Goal: Complete application form

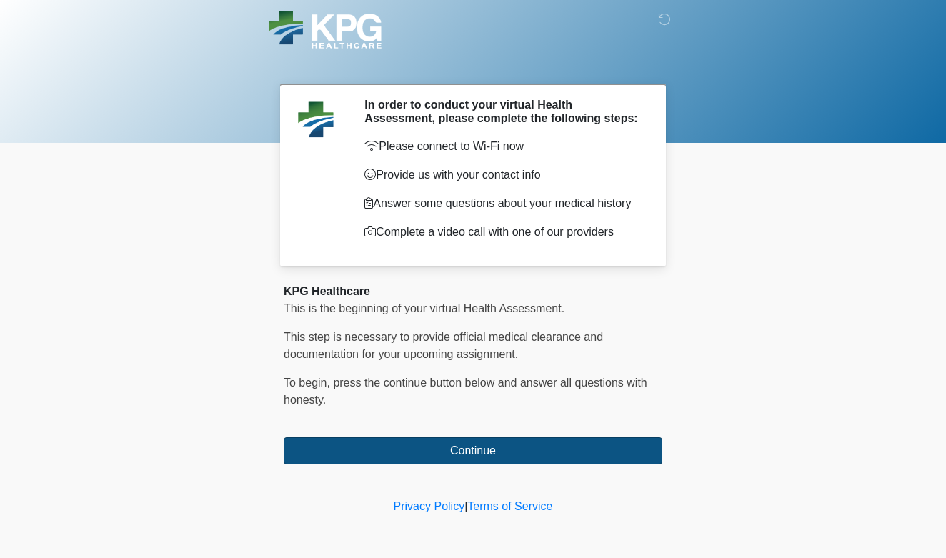
click at [482, 455] on button "Continue" at bounding box center [473, 450] width 379 height 27
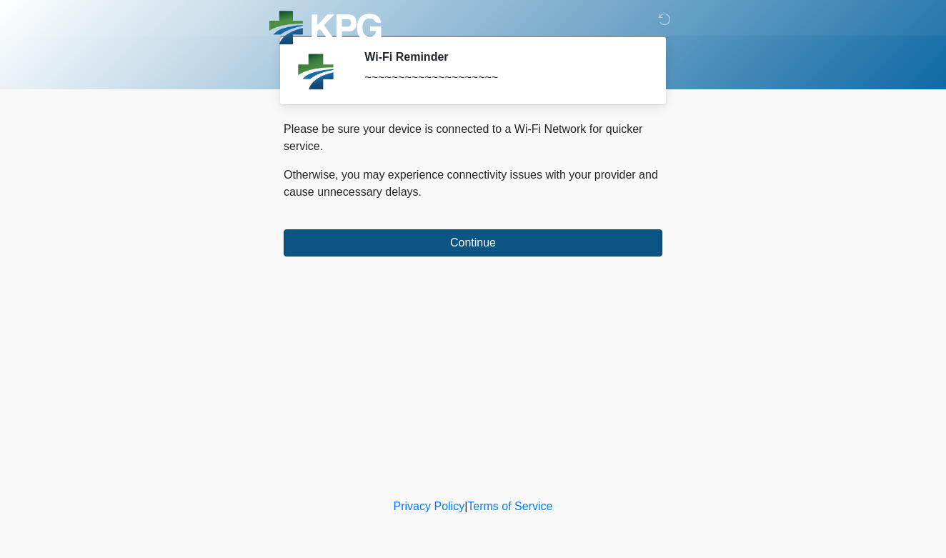
click at [482, 248] on button "Continue" at bounding box center [473, 242] width 379 height 27
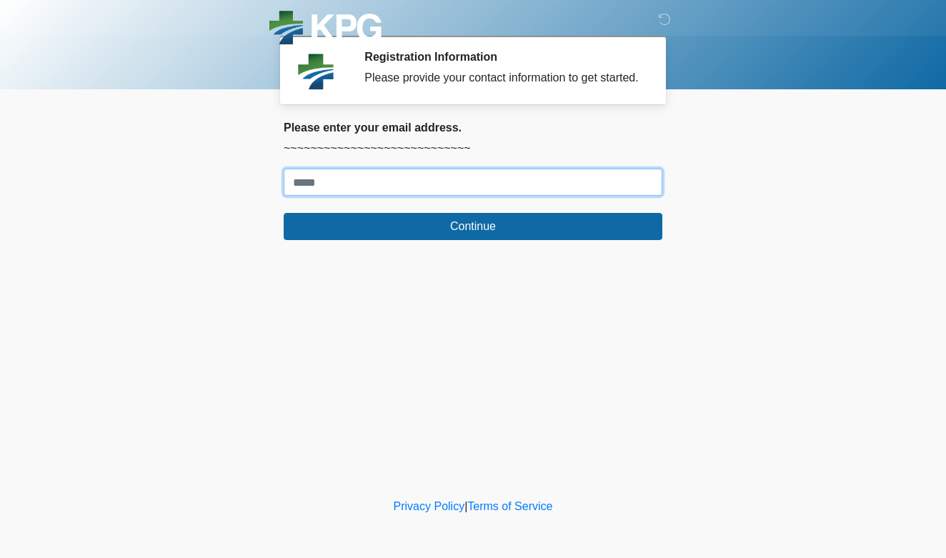
click at [397, 196] on input "Where should we email your response?" at bounding box center [473, 182] width 379 height 27
type input "**********"
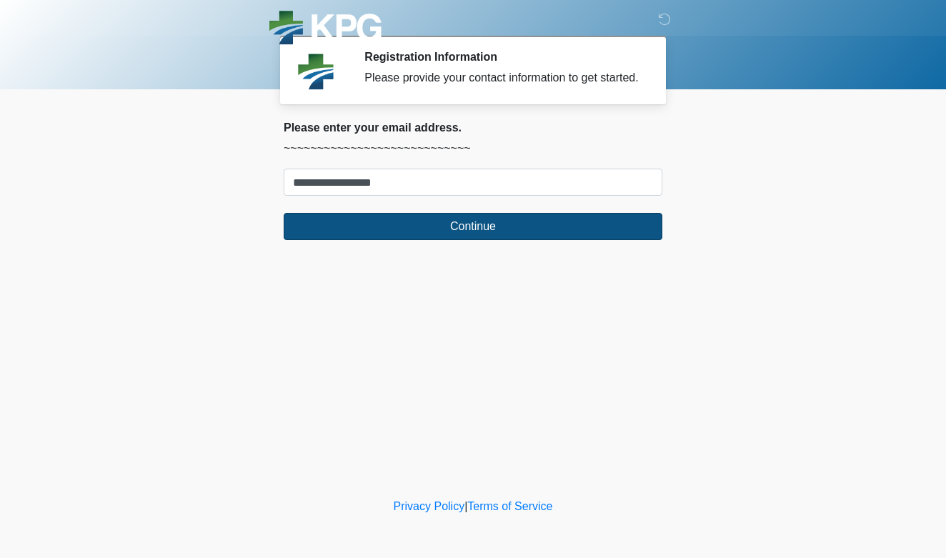
click at [465, 240] on button "Continue" at bounding box center [473, 226] width 379 height 27
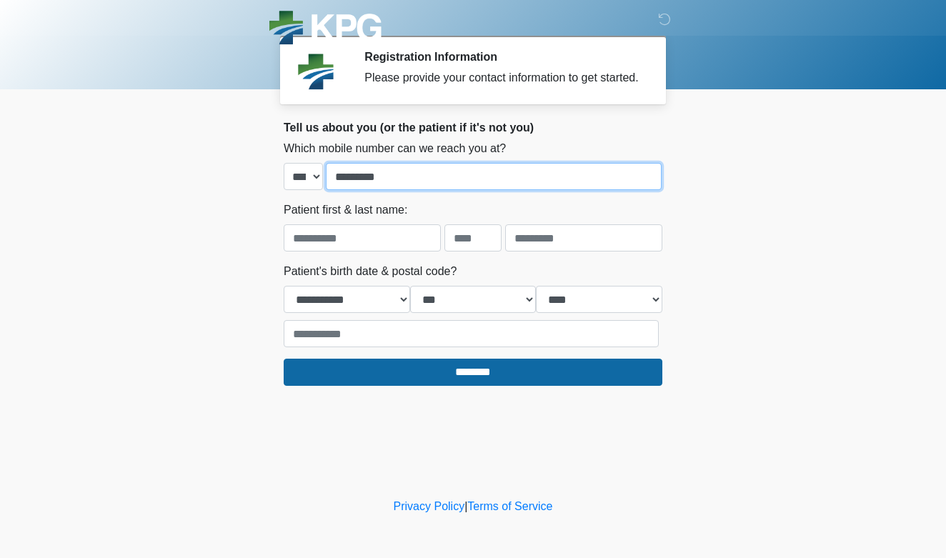
type input "**********"
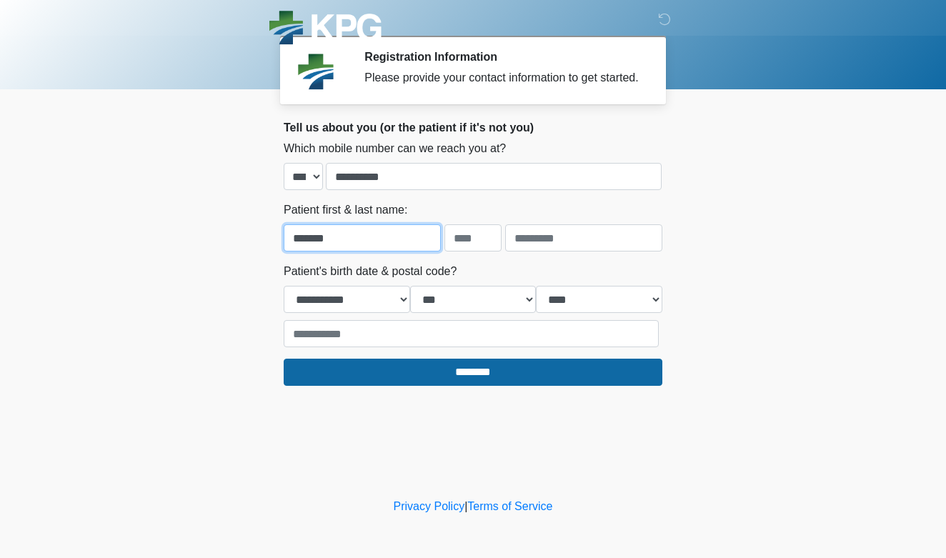
type input "*******"
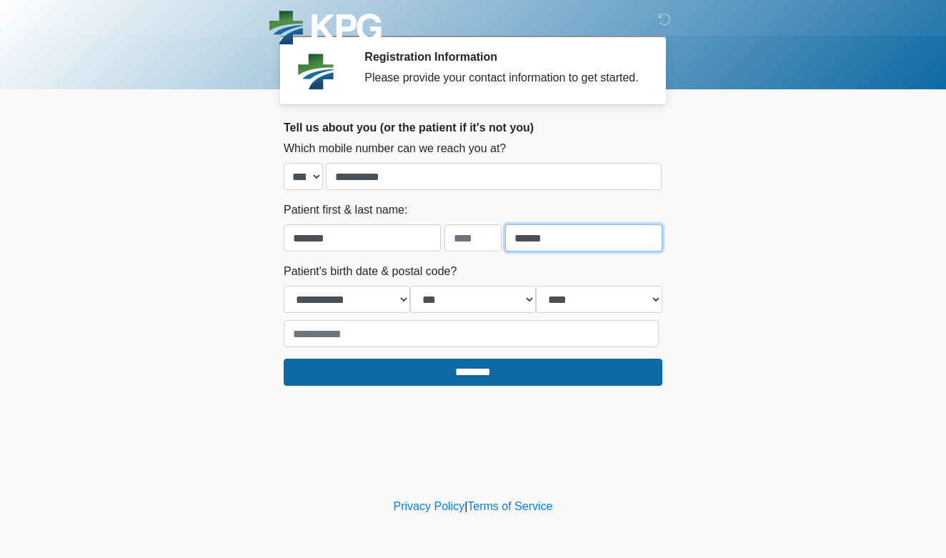
type input "******"
click at [465, 251] on input "text" at bounding box center [473, 237] width 57 height 27
type input "*"
select select "*"
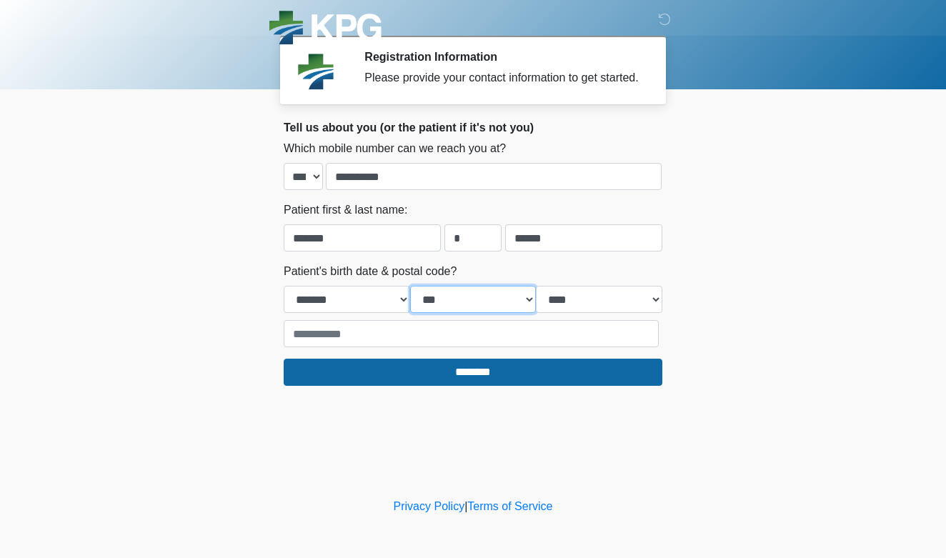
select select "**"
select select "****"
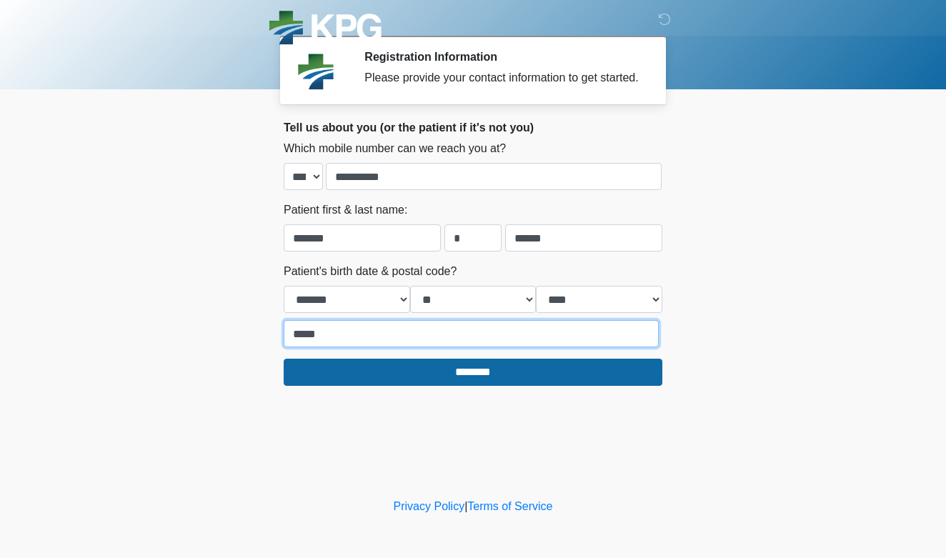
type input "*****"
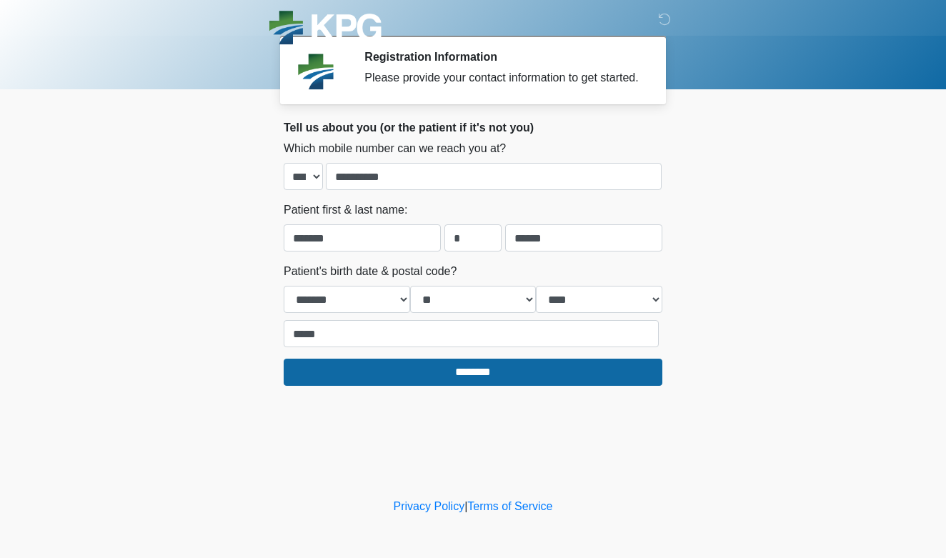
click at [409, 432] on div "‎ ‎ ‎ Registration Information Please provide your contact information to get s…" at bounding box center [473, 247] width 429 height 467
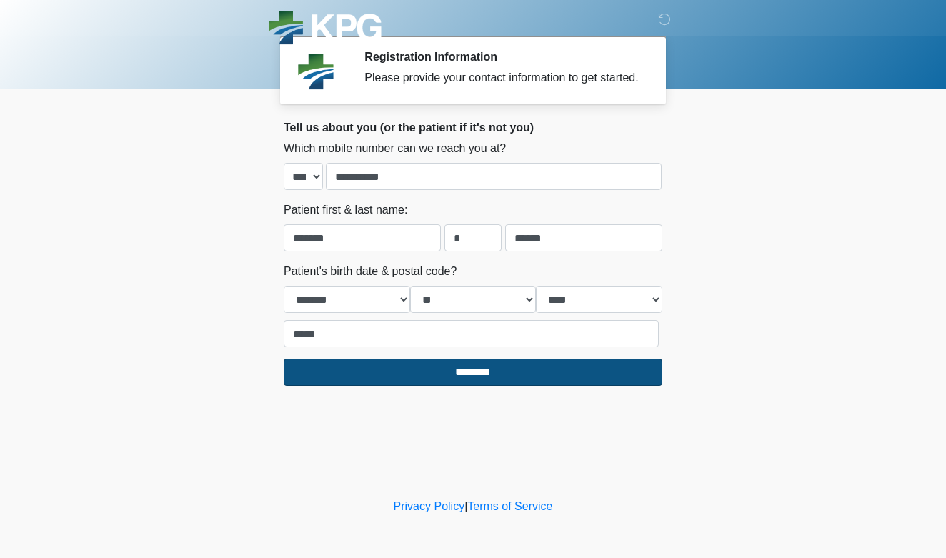
click at [485, 386] on input "********" at bounding box center [473, 372] width 379 height 27
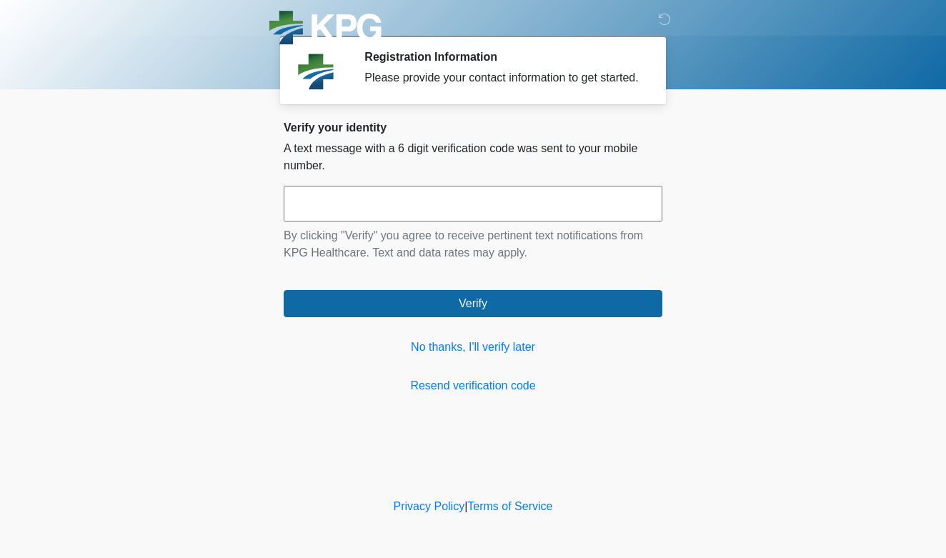
click at [509, 222] on input "text" at bounding box center [473, 204] width 379 height 36
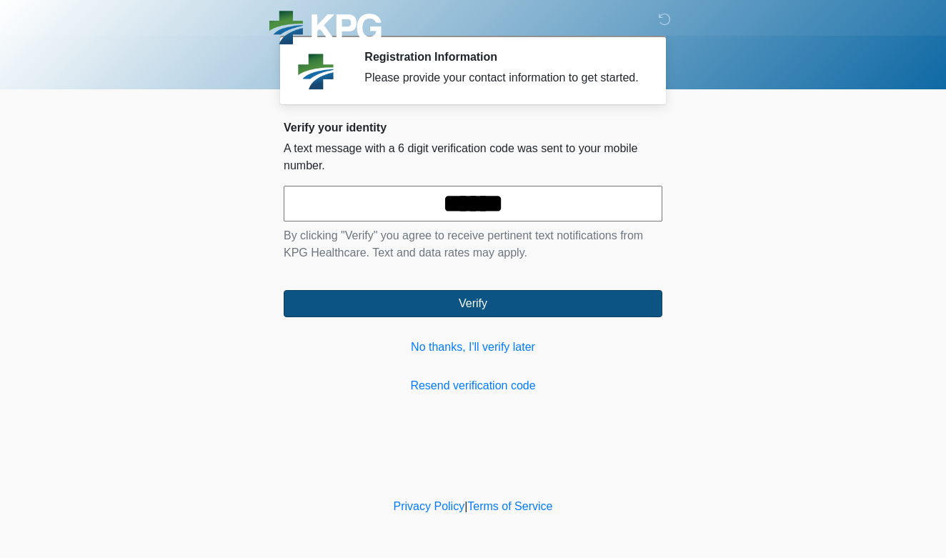
type input "******"
click at [523, 317] on button "Verify" at bounding box center [473, 303] width 379 height 27
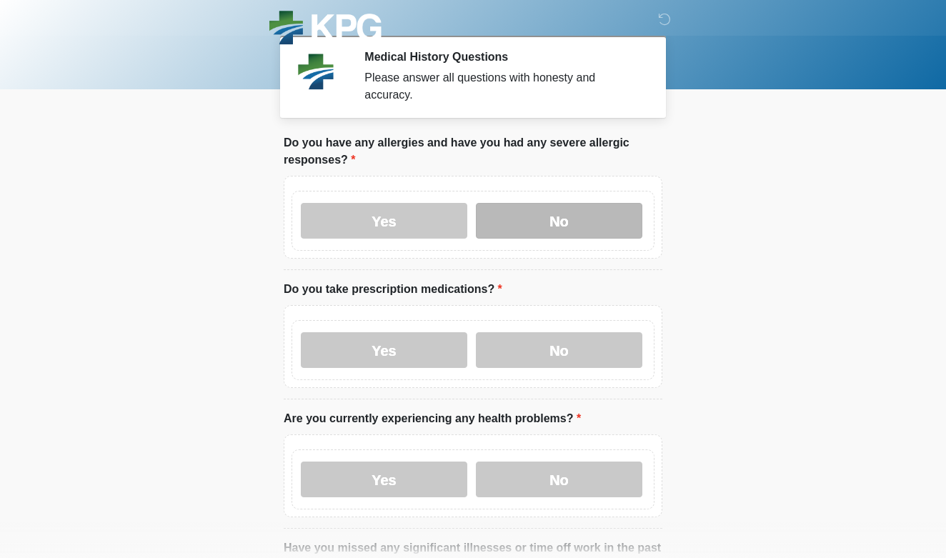
click at [543, 224] on label "No" at bounding box center [559, 221] width 167 height 36
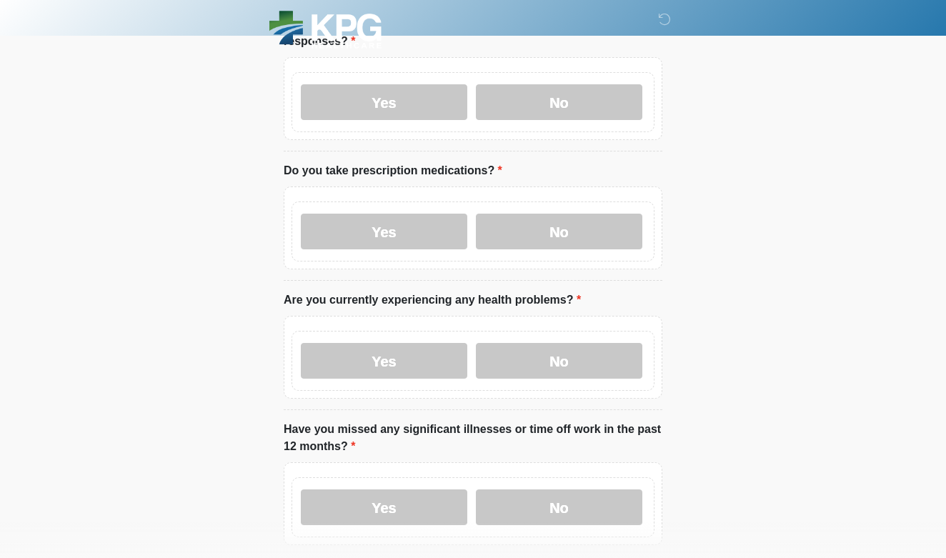
scroll to position [121, 0]
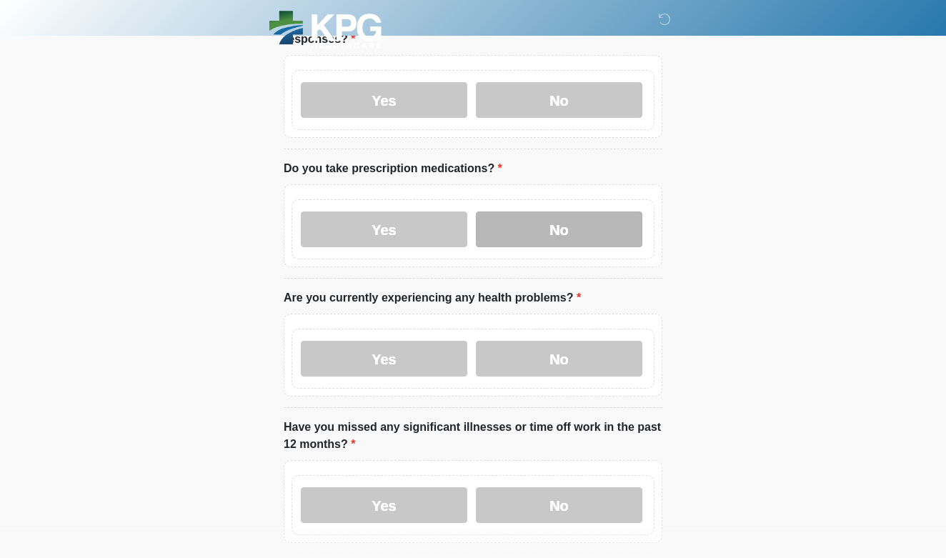
click at [552, 232] on label "No" at bounding box center [559, 230] width 167 height 36
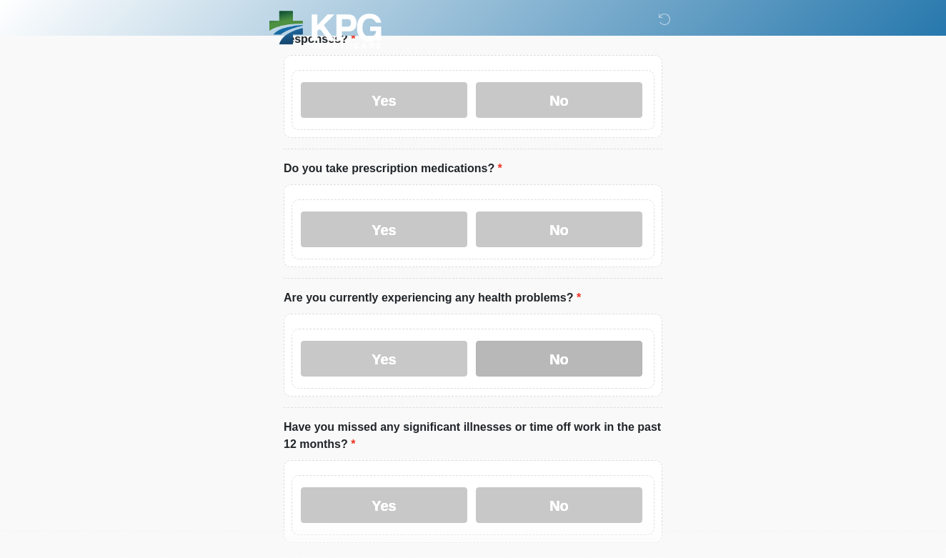
click at [576, 367] on label "No" at bounding box center [559, 359] width 167 height 36
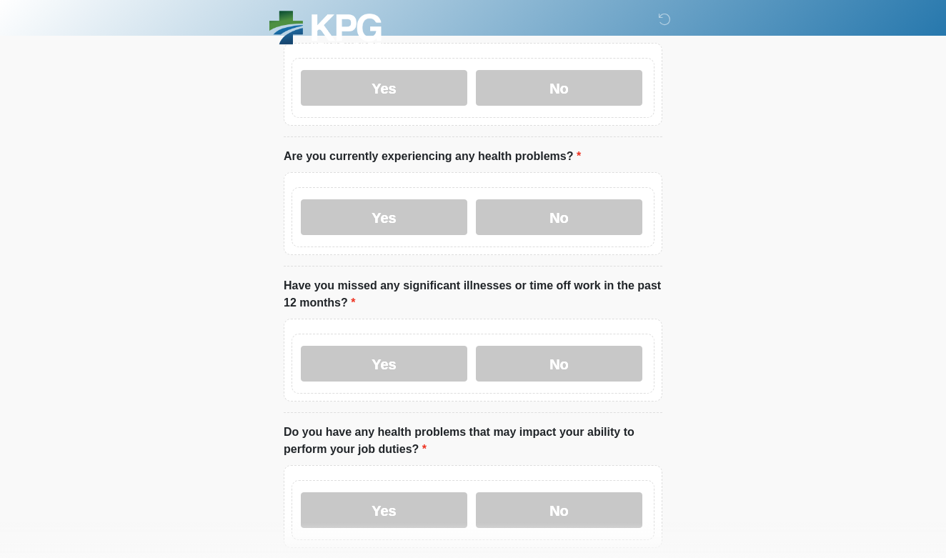
scroll to position [274, 0]
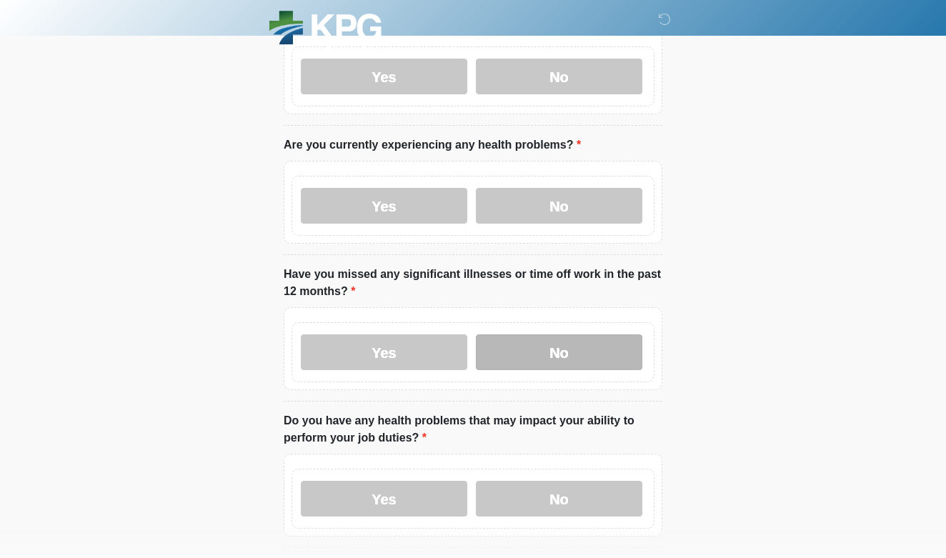
click at [580, 354] on label "No" at bounding box center [559, 352] width 167 height 36
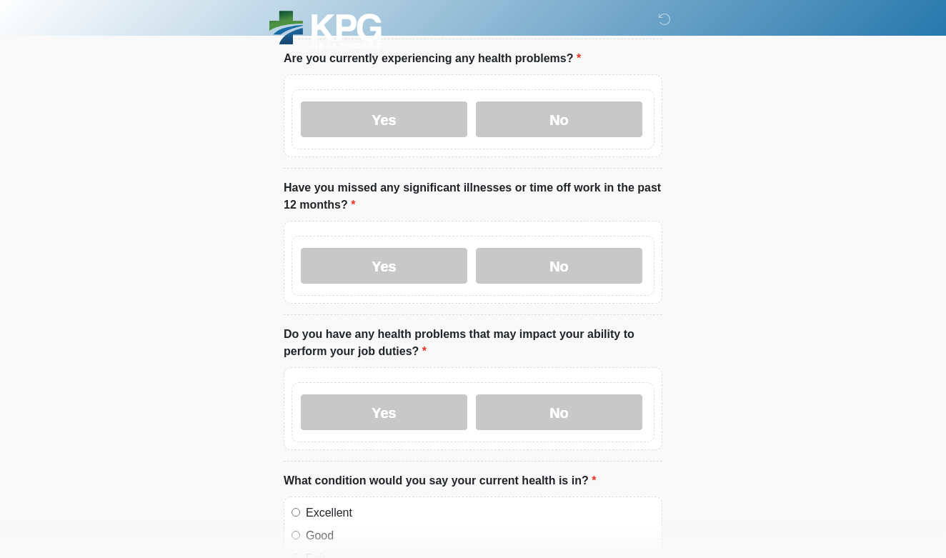
scroll to position [388, 0]
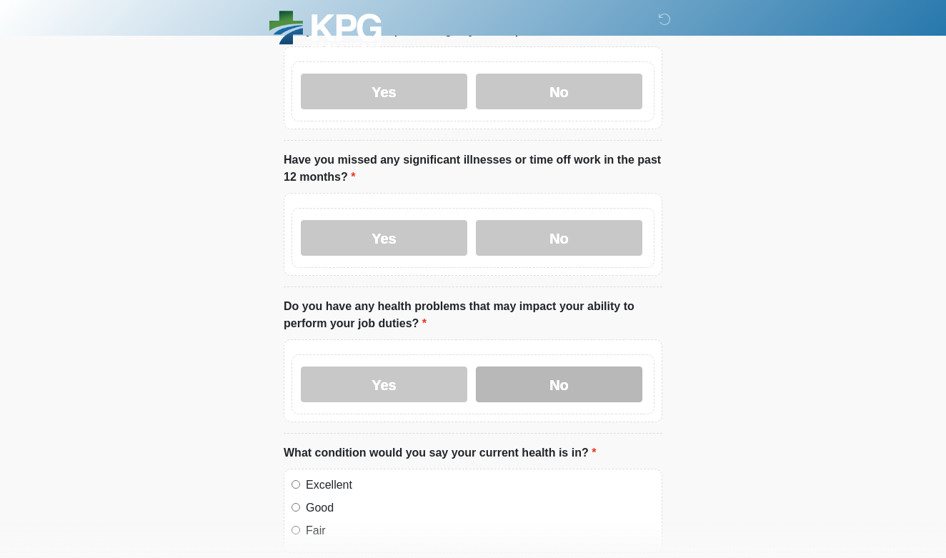
click at [571, 383] on label "No" at bounding box center [559, 385] width 167 height 36
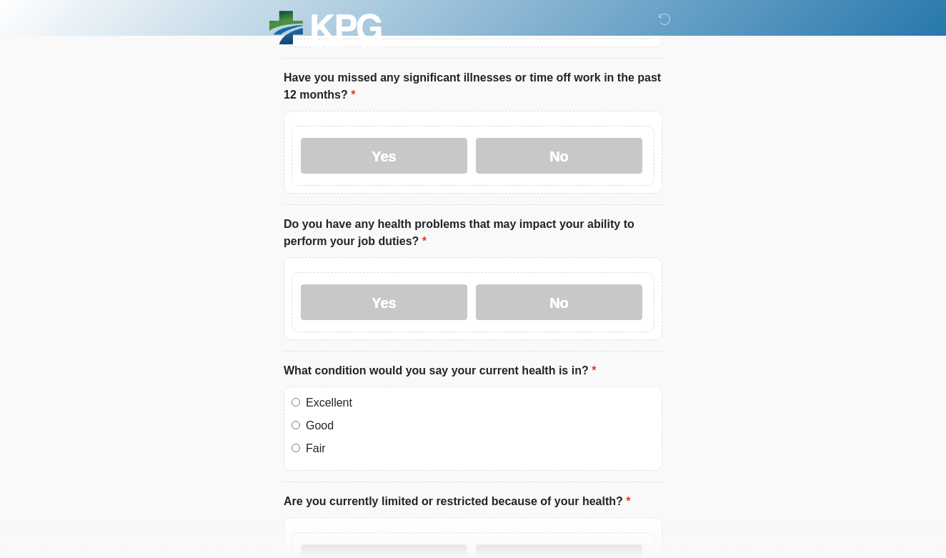
scroll to position [507, 0]
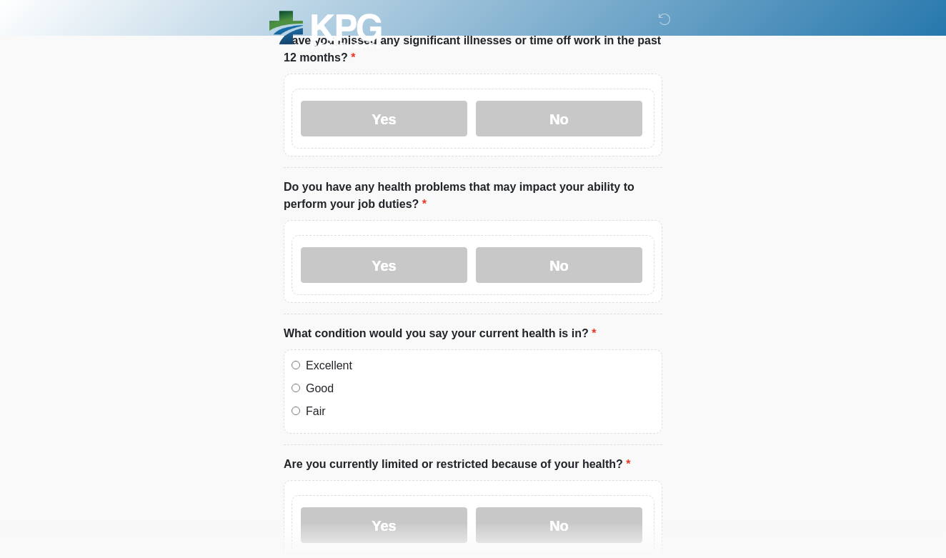
click at [333, 365] on label "Excellent" at bounding box center [480, 365] width 349 height 17
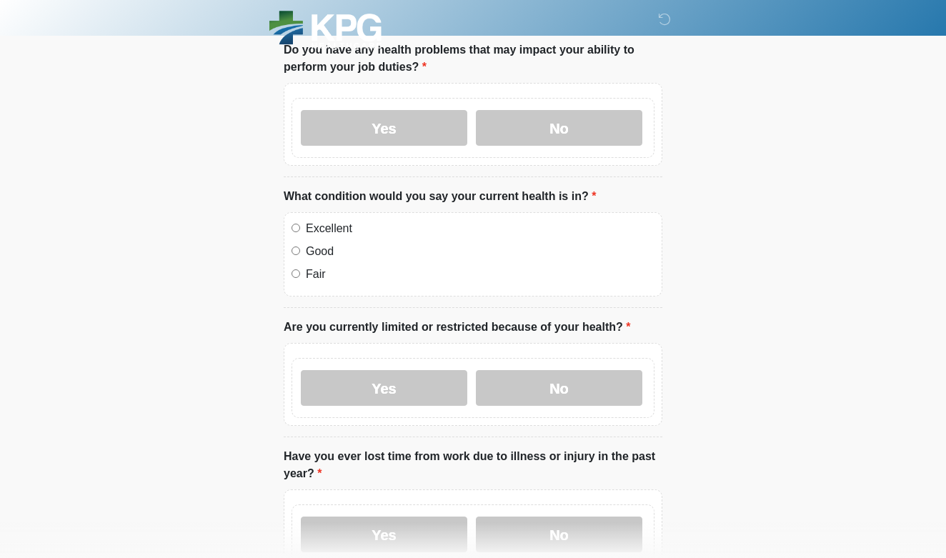
scroll to position [660, 0]
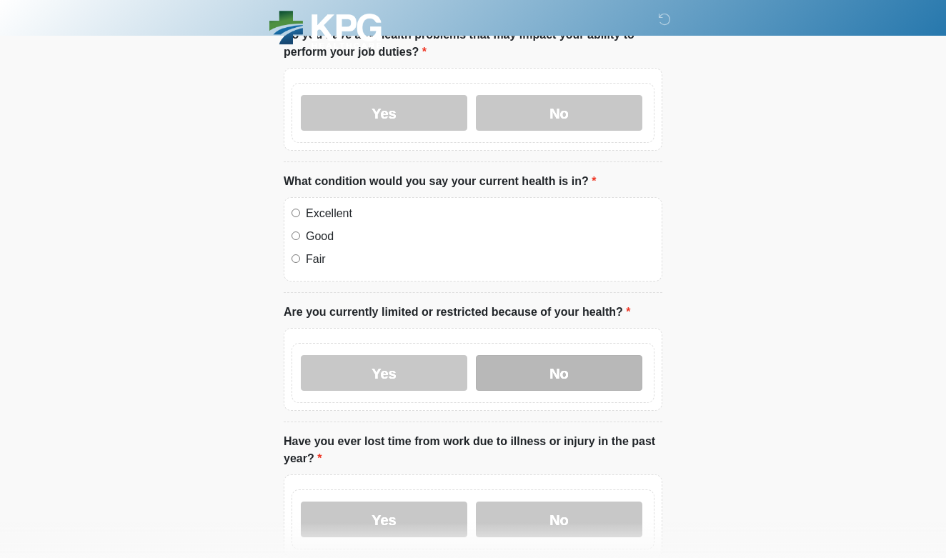
click at [572, 367] on label "No" at bounding box center [559, 373] width 167 height 36
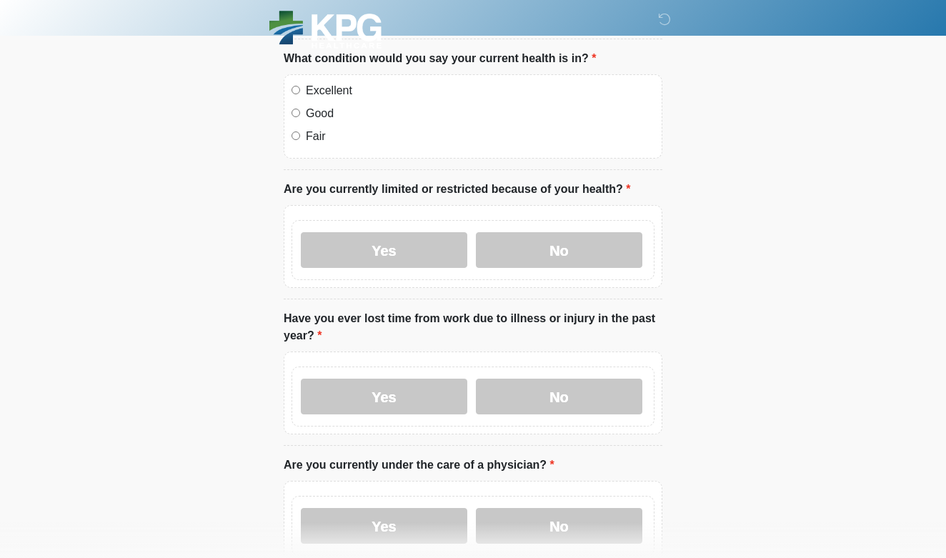
scroll to position [790, 0]
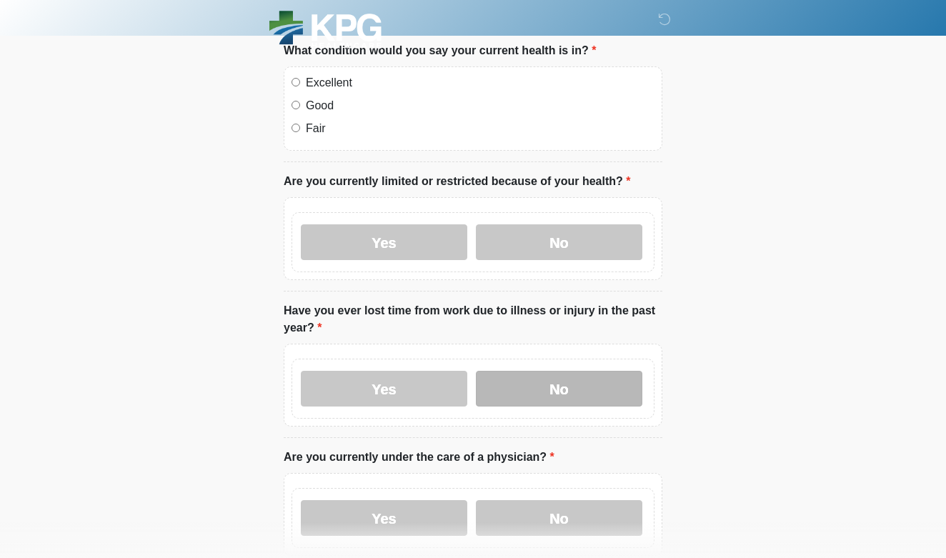
click at [587, 382] on label "No" at bounding box center [559, 389] width 167 height 36
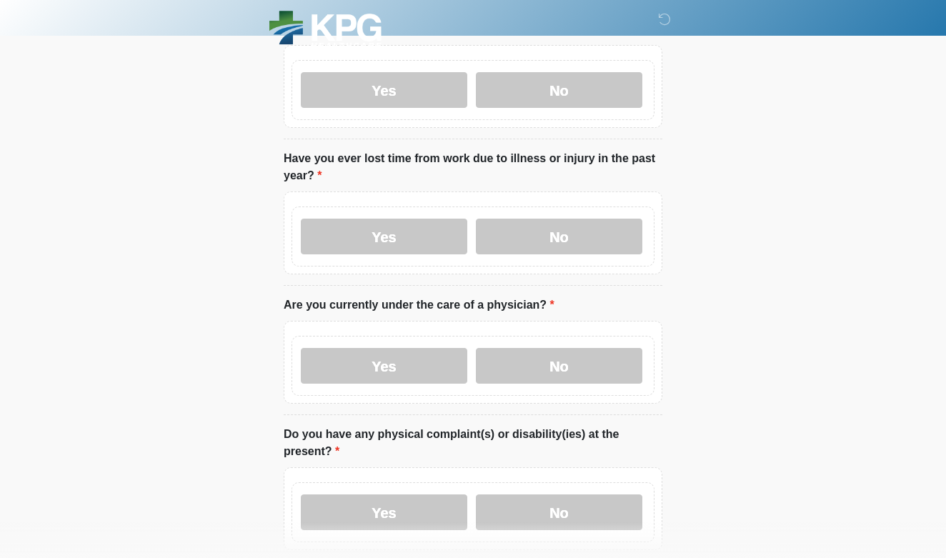
scroll to position [955, 0]
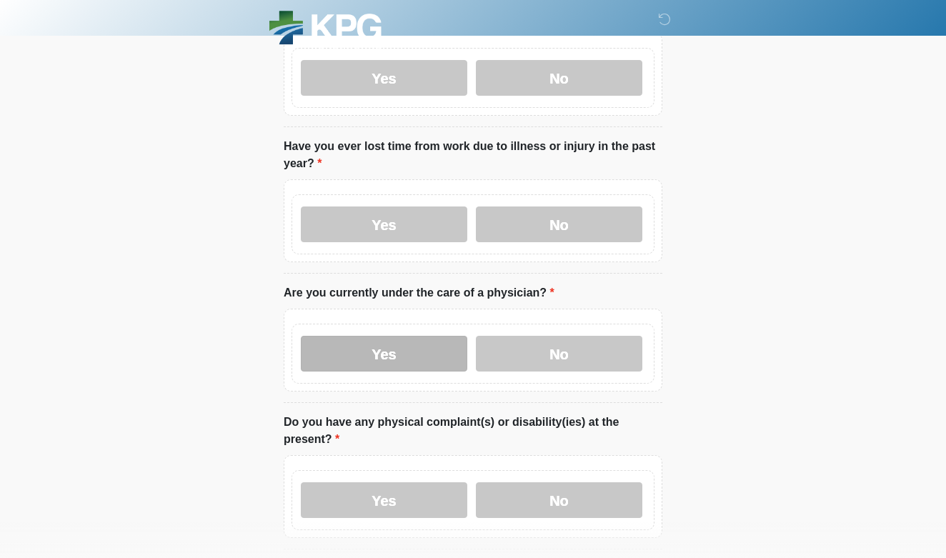
click at [416, 356] on label "Yes" at bounding box center [384, 354] width 167 height 36
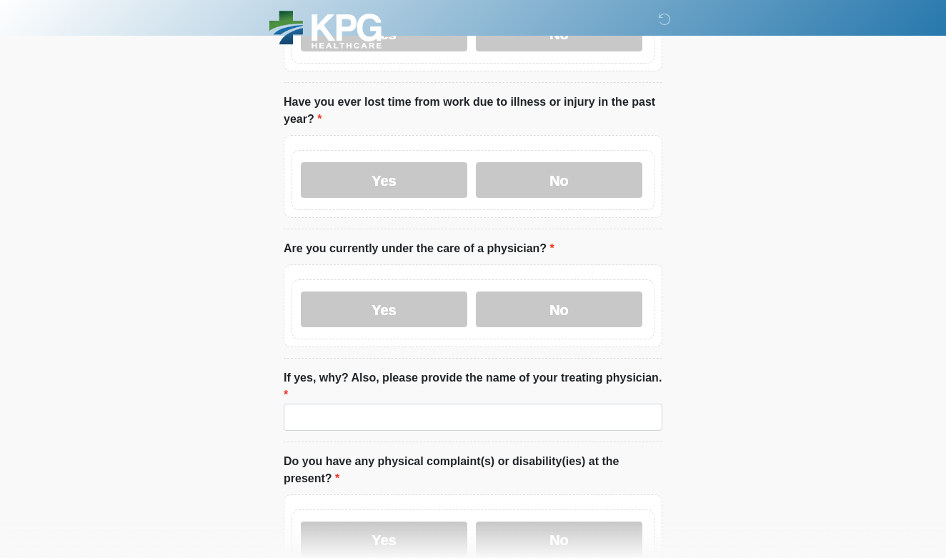
scroll to position [1004, 0]
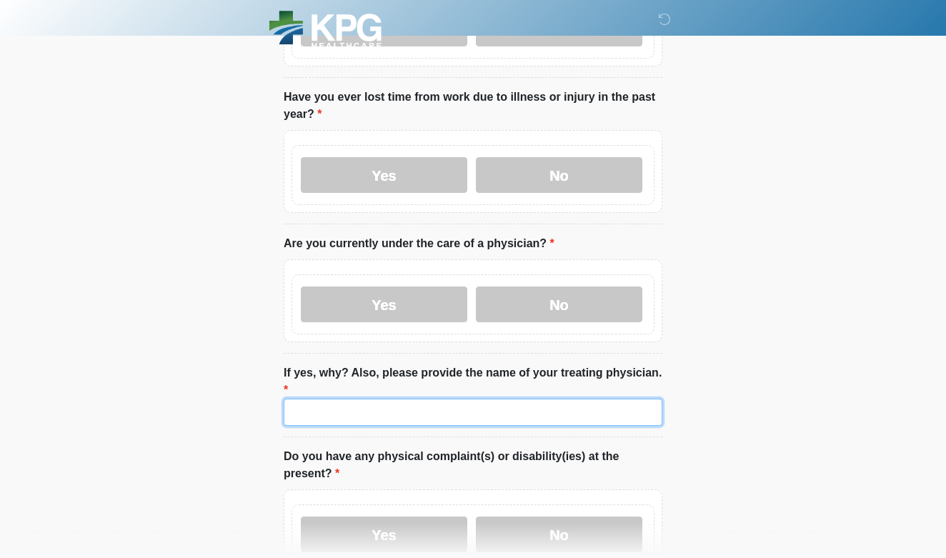
click at [526, 409] on input "If yes, why? Also, please provide the name of your treating physician." at bounding box center [473, 412] width 379 height 27
type input "**********"
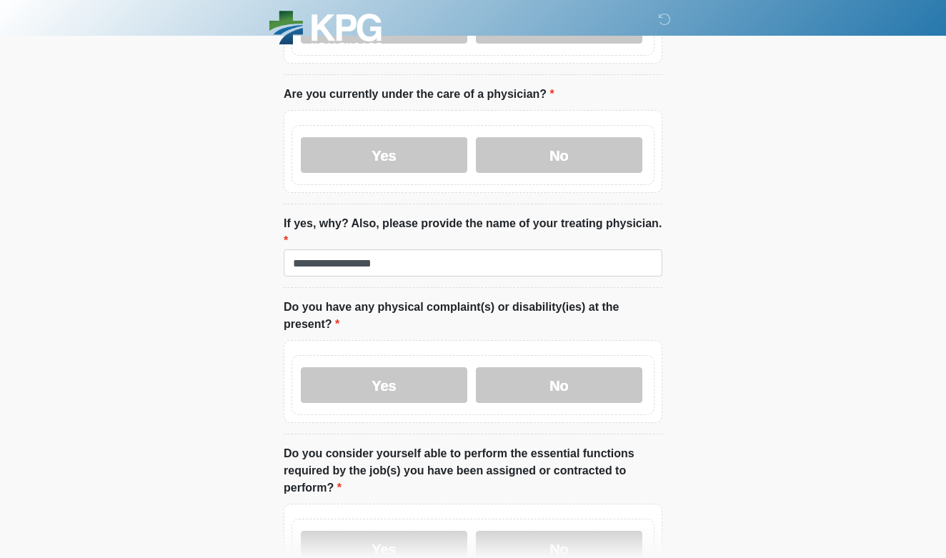
scroll to position [1234, 0]
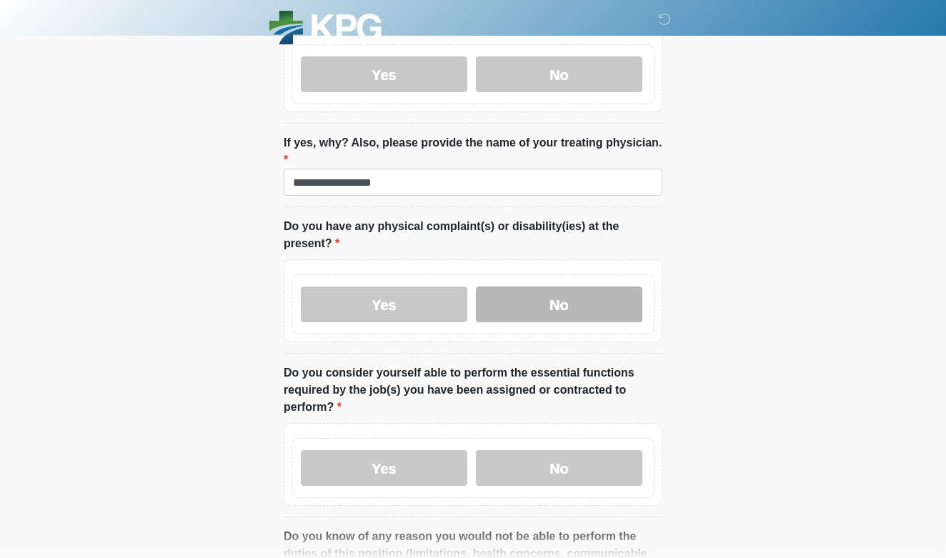
click at [556, 307] on label "No" at bounding box center [559, 305] width 167 height 36
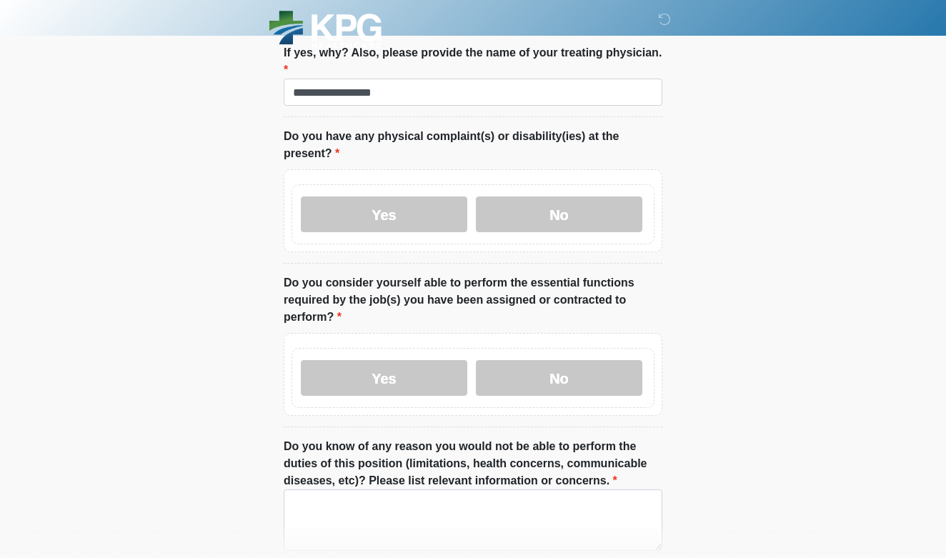
scroll to position [1326, 0]
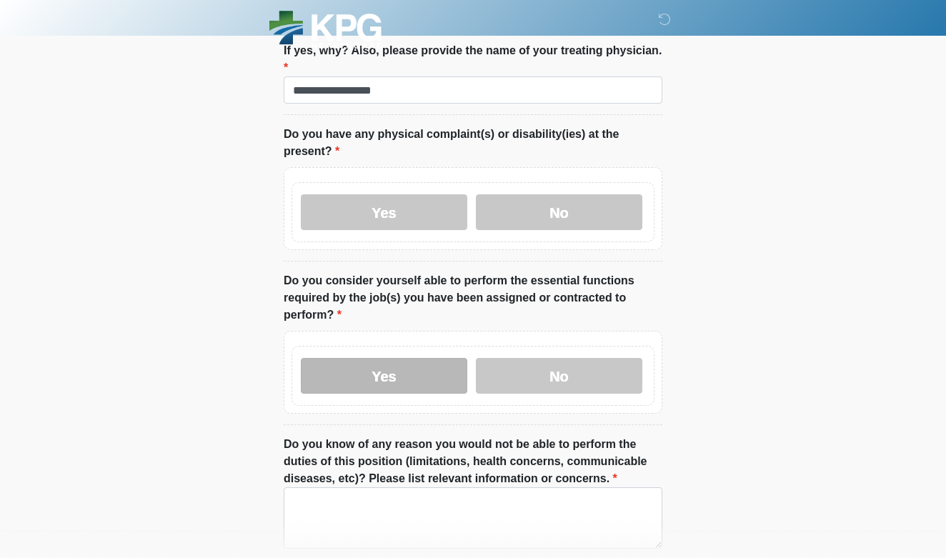
click at [402, 374] on label "Yes" at bounding box center [384, 376] width 167 height 36
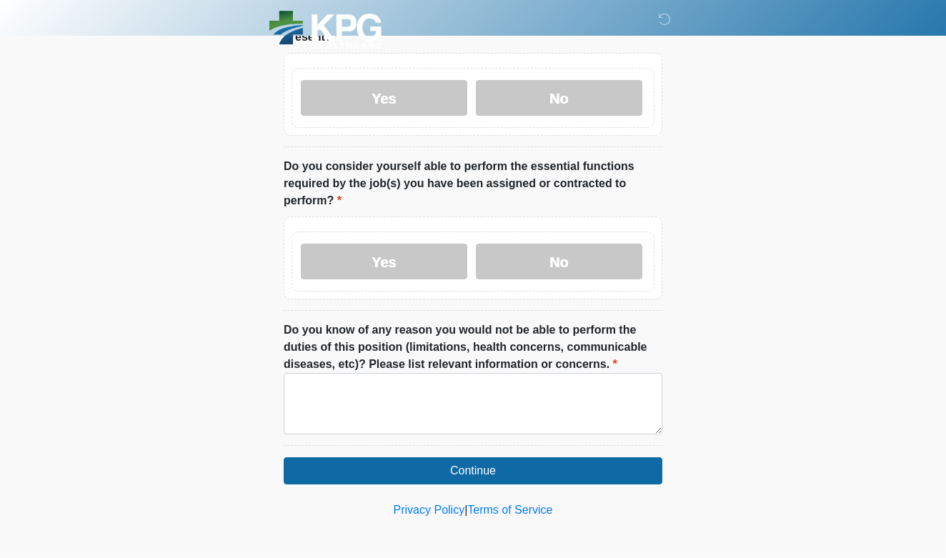
scroll to position [1440, 0]
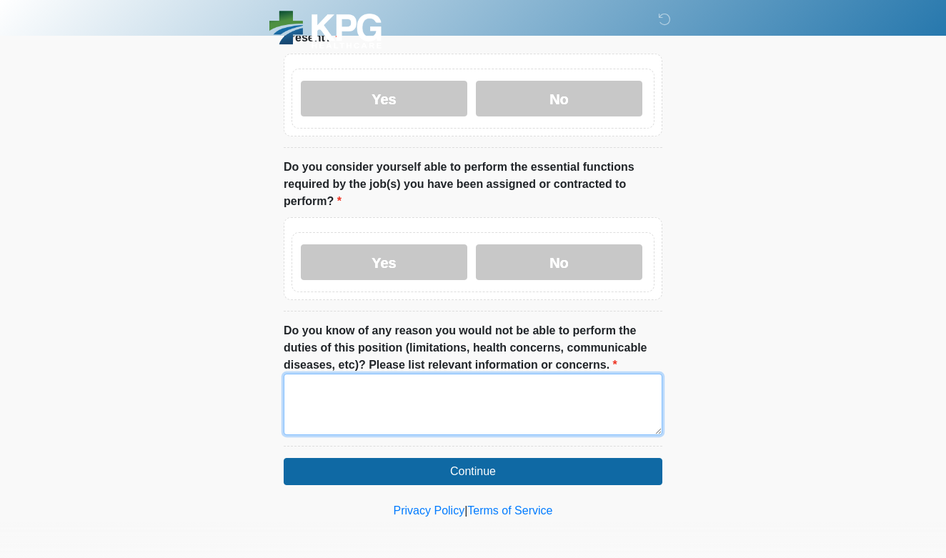
click at [457, 402] on textarea "Do you know of any reason you would not be able to perform the duties of this p…" at bounding box center [473, 404] width 379 height 61
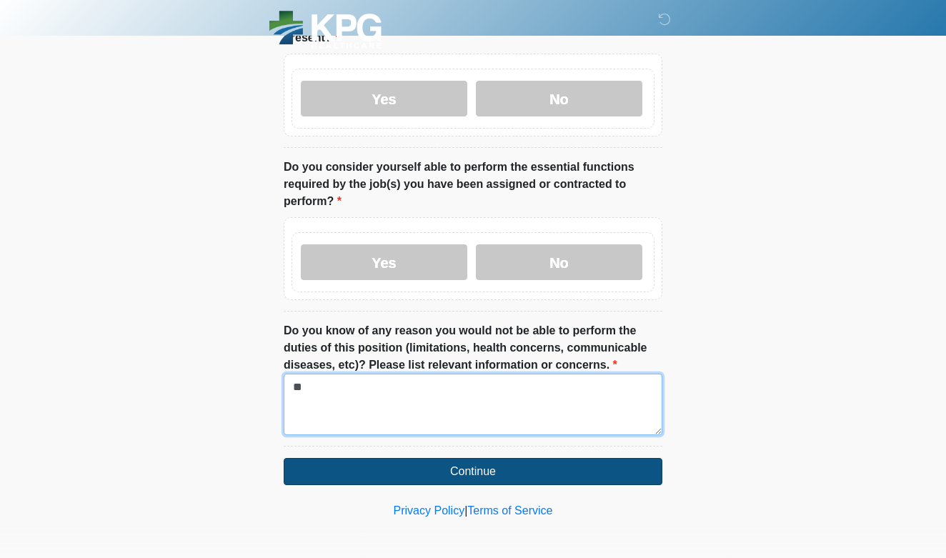
type textarea "*"
type textarea "**"
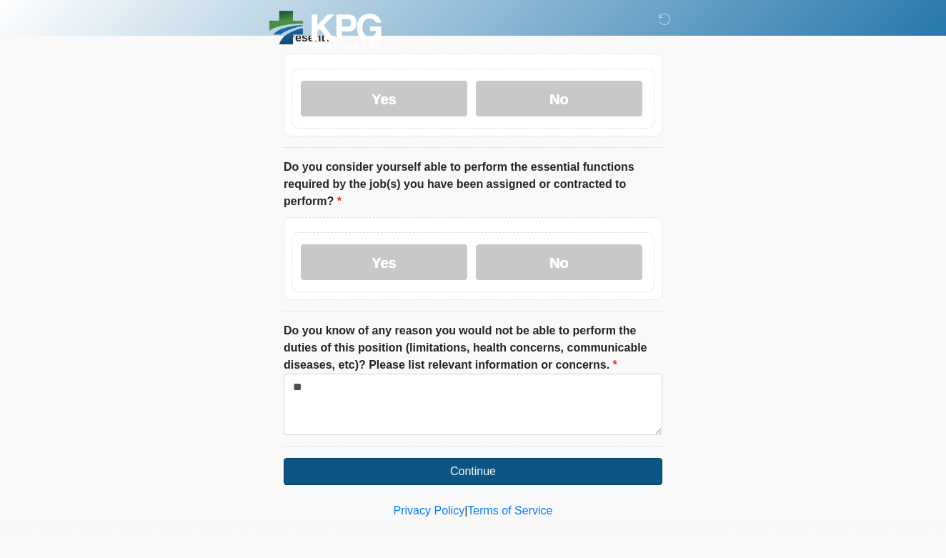
click at [512, 468] on button "Continue" at bounding box center [473, 471] width 379 height 27
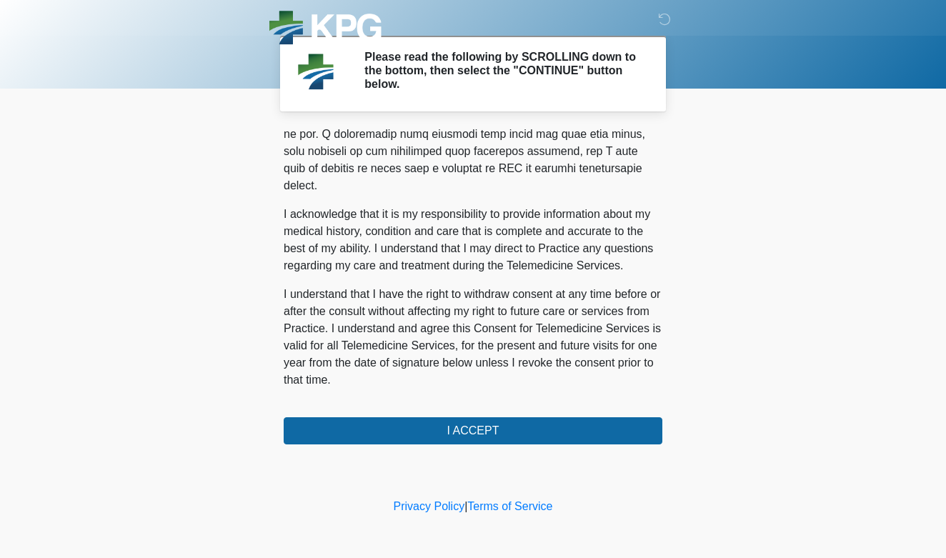
scroll to position [0, 0]
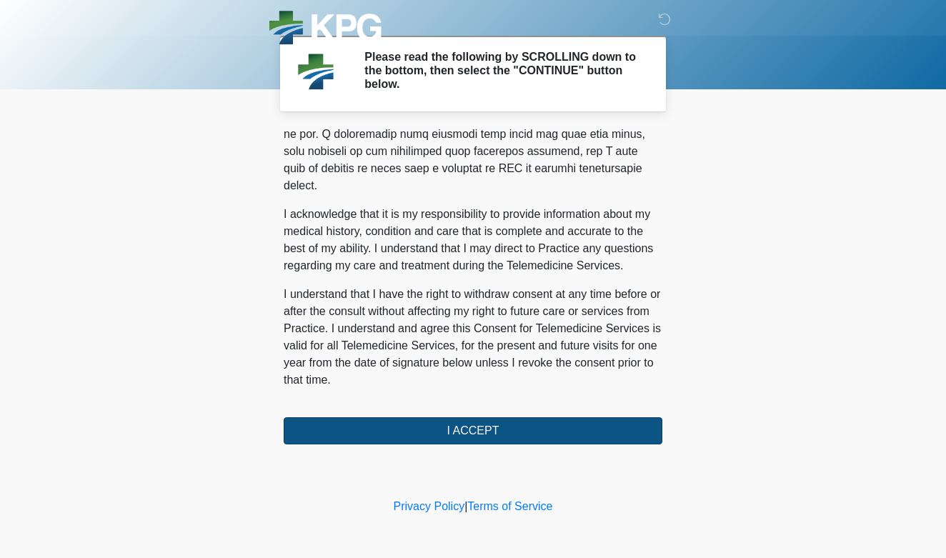
click at [473, 427] on button "I ACCEPT" at bounding box center [473, 430] width 379 height 27
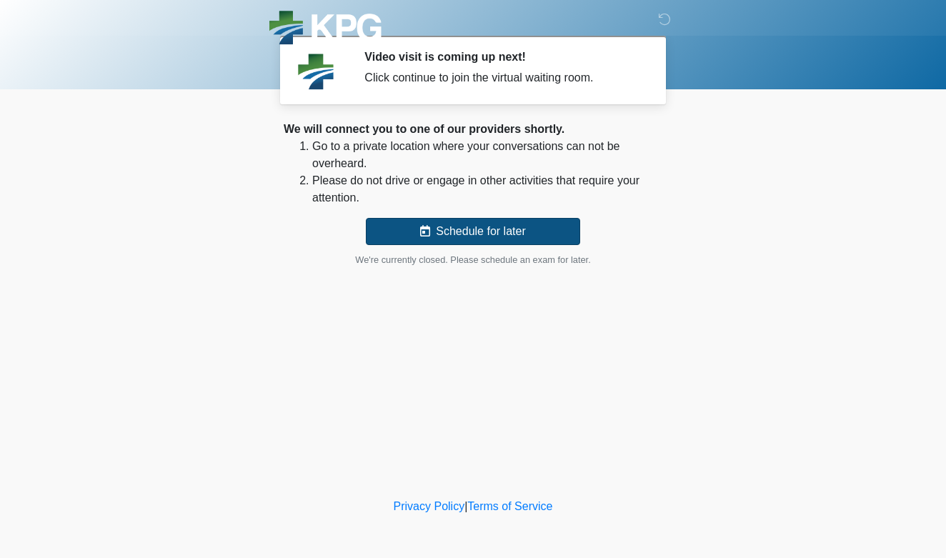
click at [499, 232] on button "Schedule for later" at bounding box center [473, 231] width 214 height 27
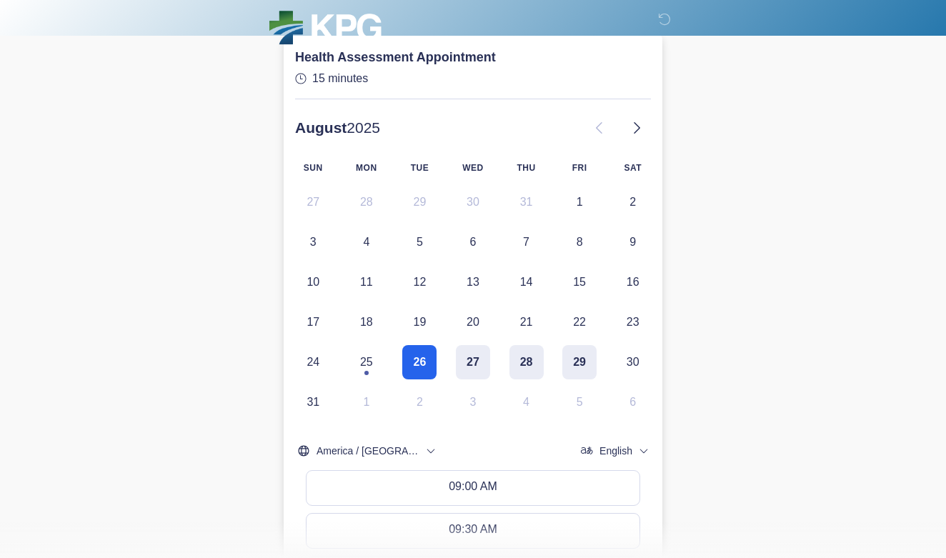
scroll to position [199, 0]
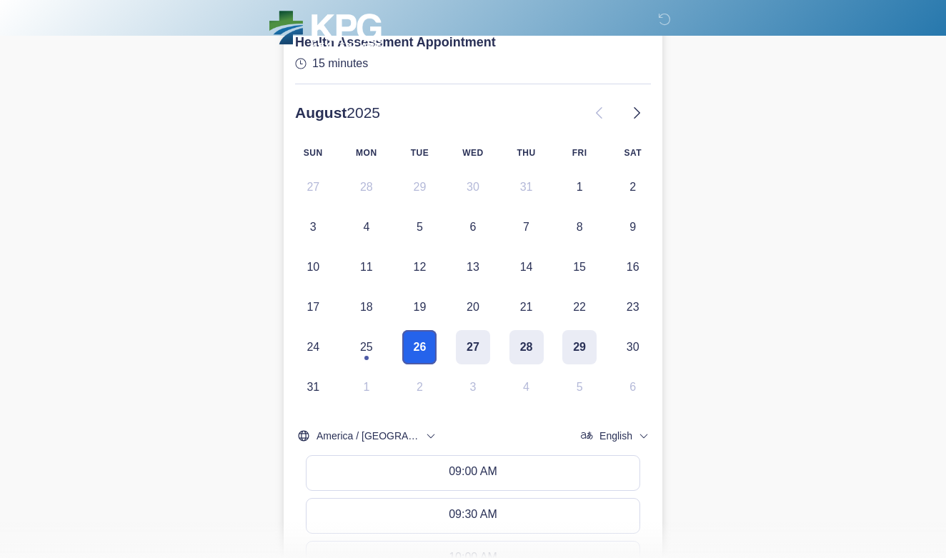
click at [419, 347] on button "26" at bounding box center [419, 347] width 34 height 34
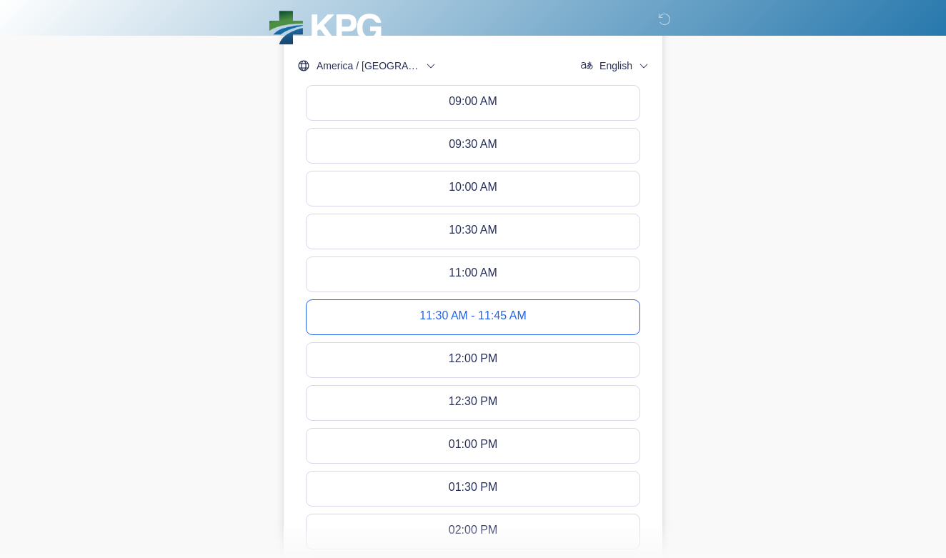
scroll to position [567, 0]
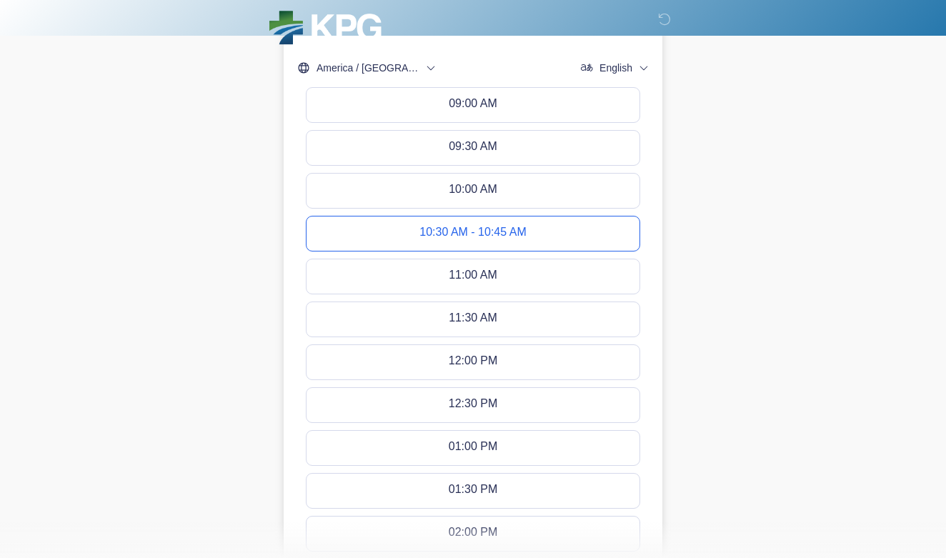
click at [542, 225] on button "10:30 AM - 10:45 AM" at bounding box center [473, 234] width 333 height 34
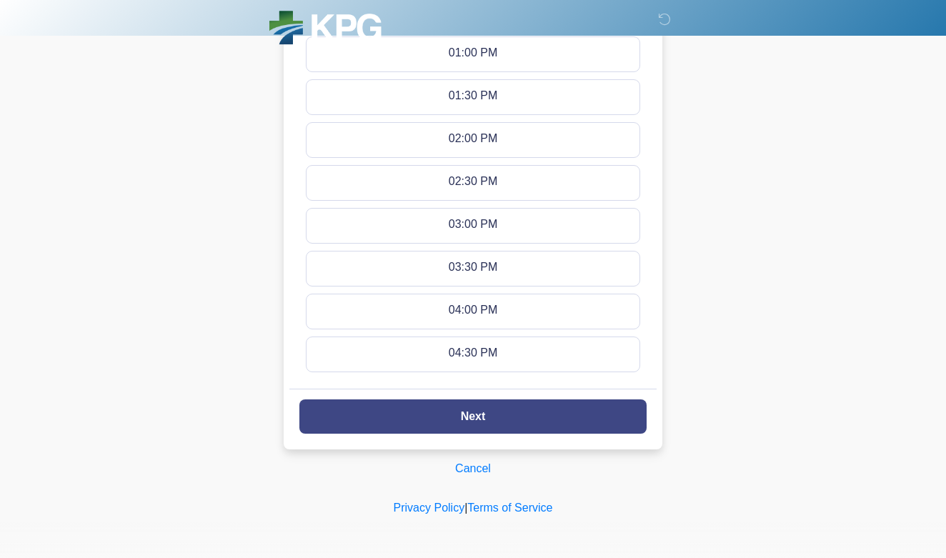
scroll to position [960, 0]
click at [557, 413] on button "Next" at bounding box center [472, 417] width 347 height 34
